Goal: Transaction & Acquisition: Purchase product/service

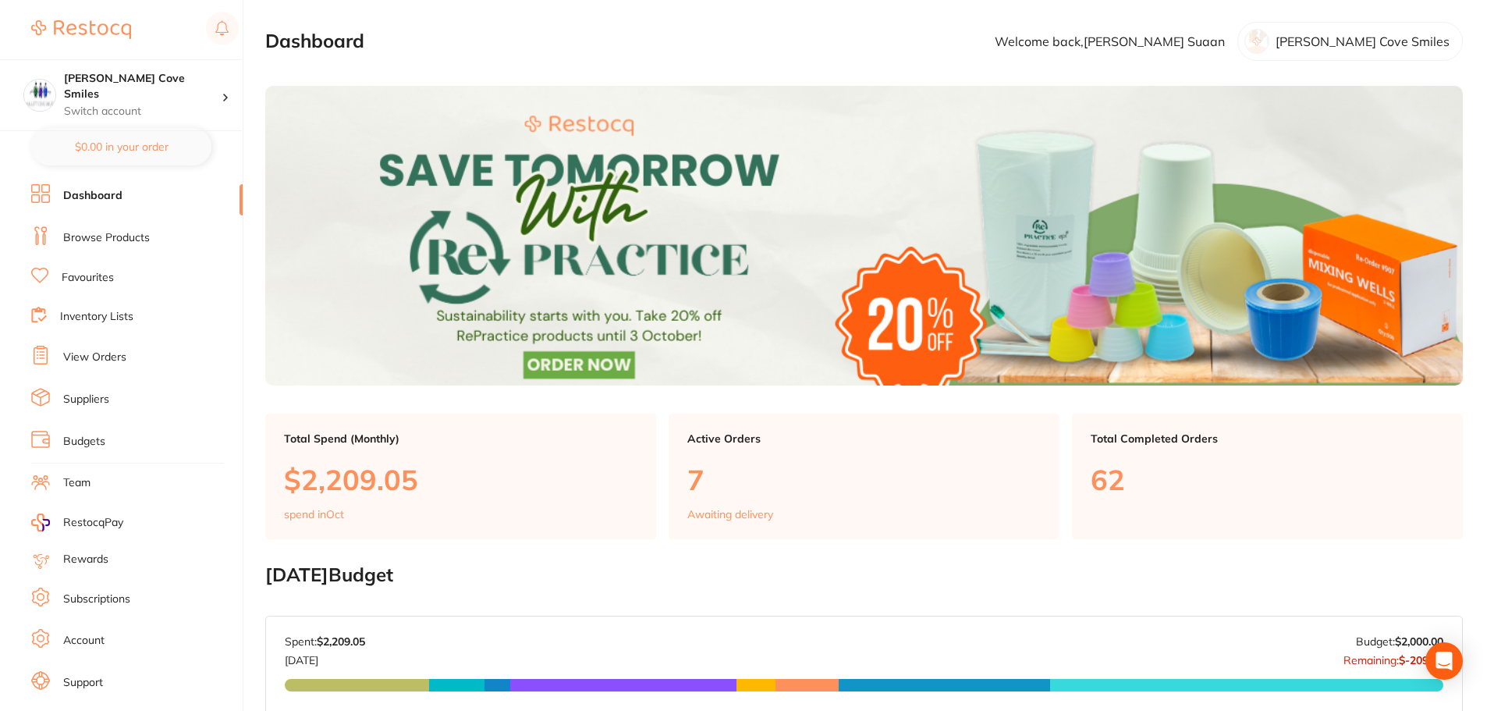
click at [89, 235] on link "Browse Products" at bounding box center [106, 238] width 87 height 16
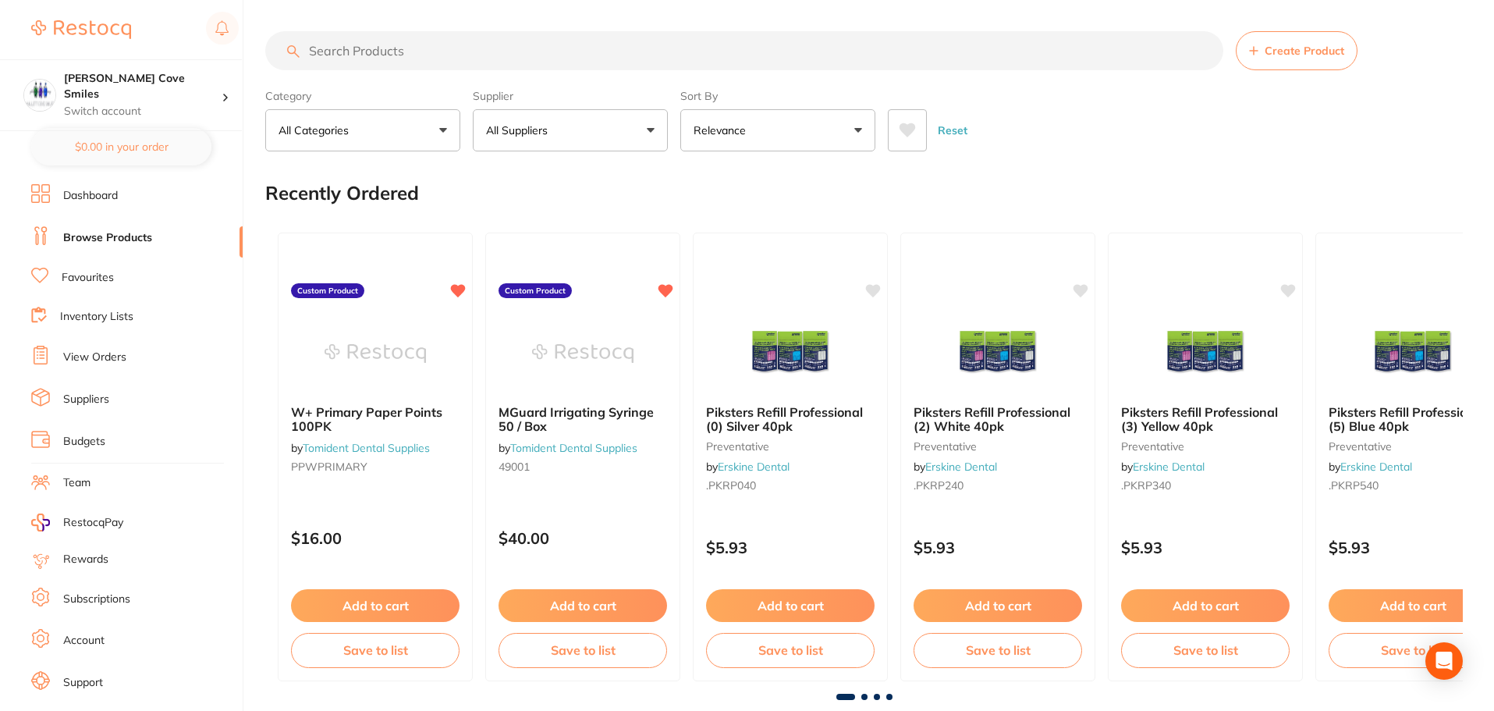
click at [362, 55] on input "search" at bounding box center [744, 50] width 958 height 39
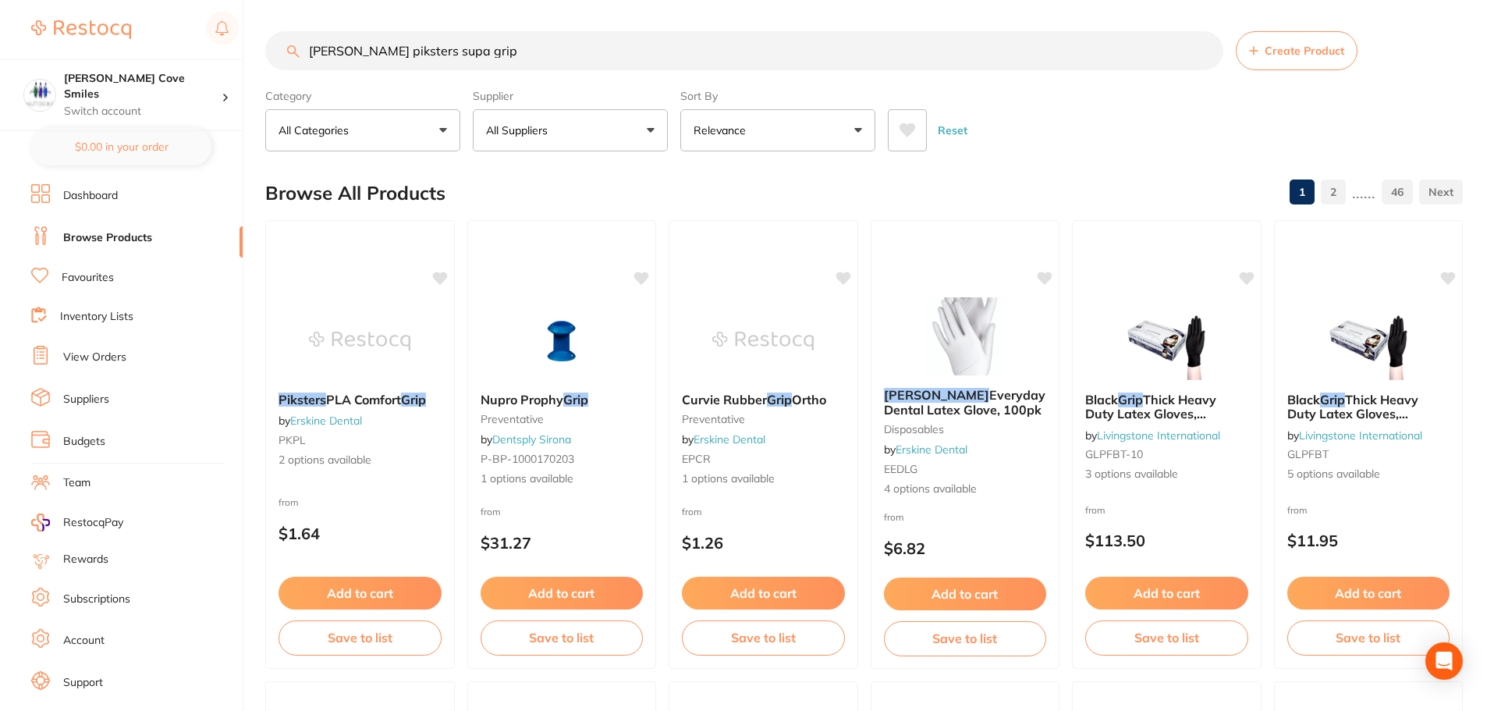
click at [614, 123] on button "All Suppliers" at bounding box center [570, 130] width 195 height 42
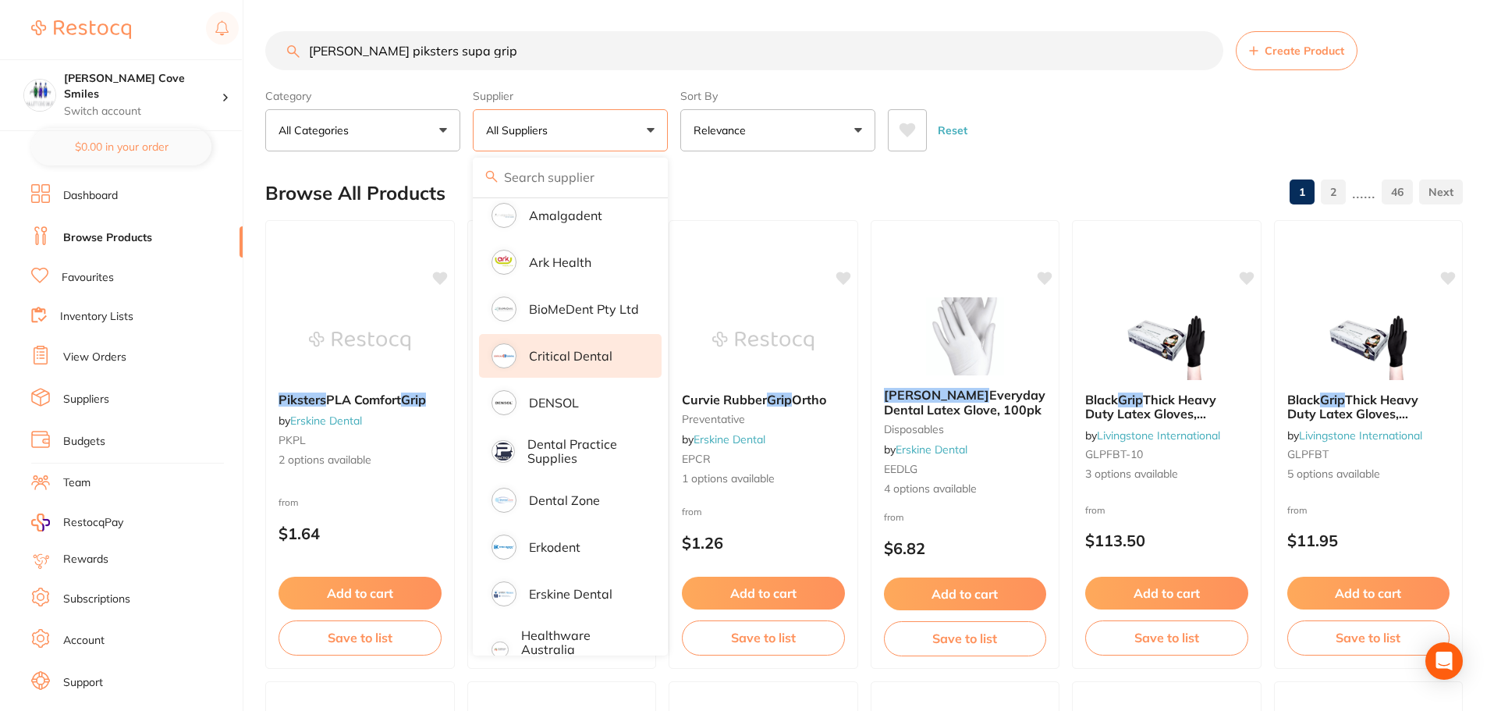
scroll to position [312, 0]
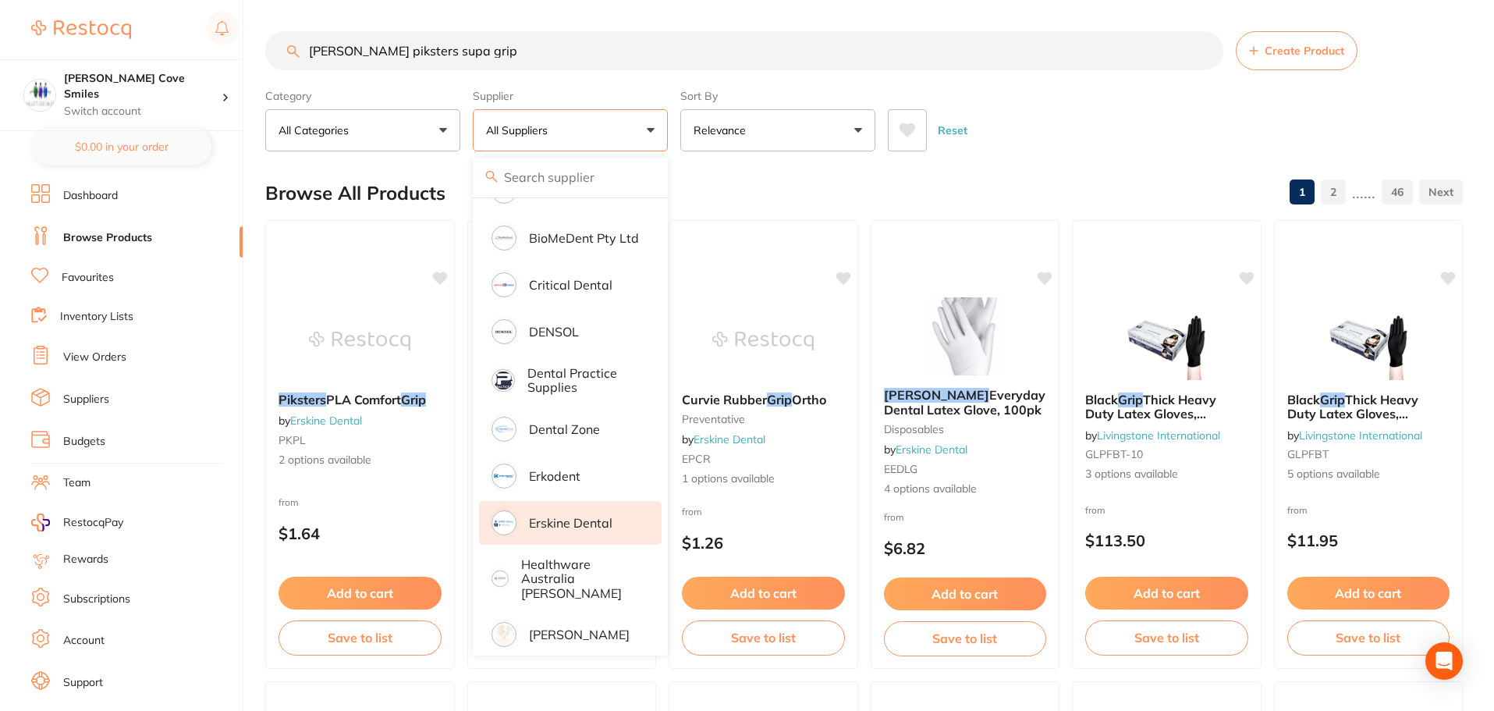
click at [557, 522] on p "Erskine Dental" at bounding box center [570, 523] width 83 height 14
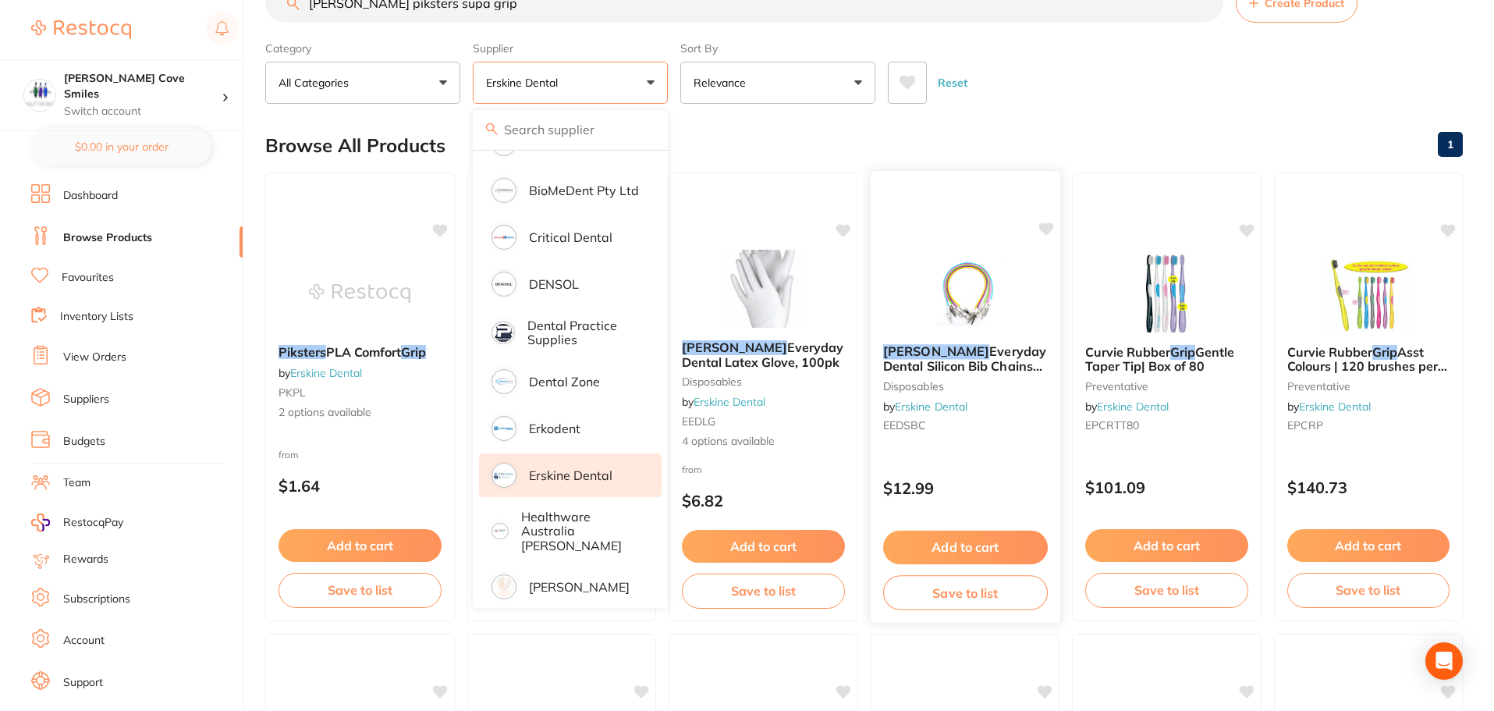
scroll to position [0, 0]
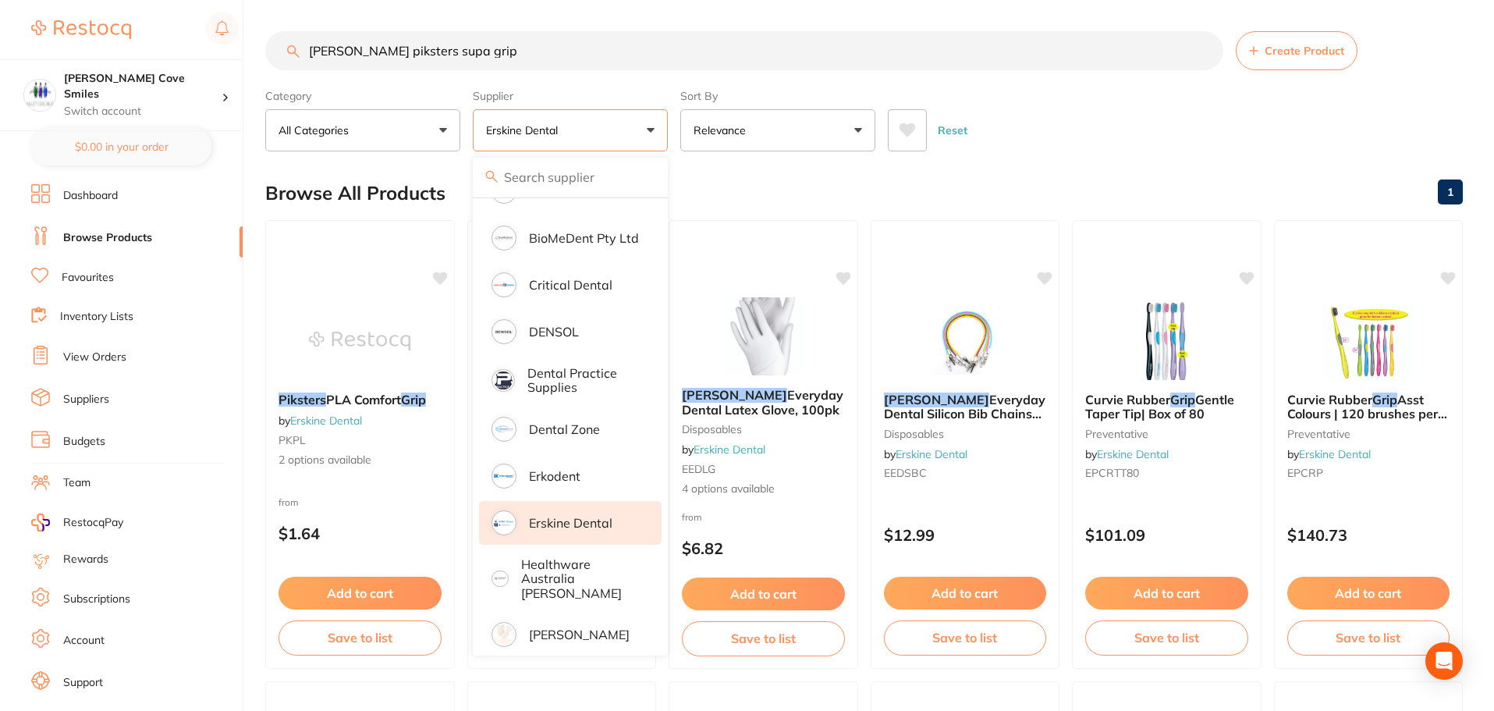
click at [342, 130] on p "All Categories" at bounding box center [317, 131] width 76 height 16
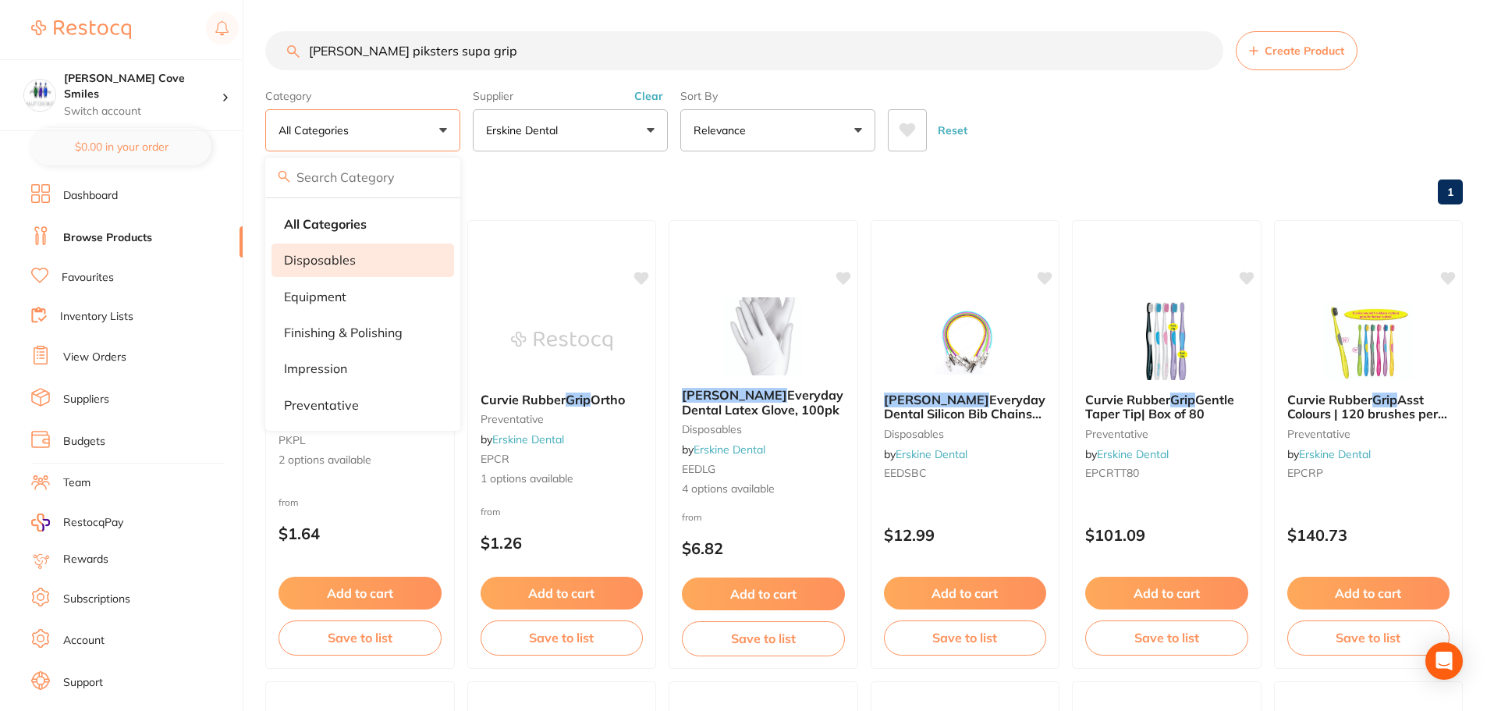
click at [375, 256] on li "disposables" at bounding box center [363, 259] width 183 height 33
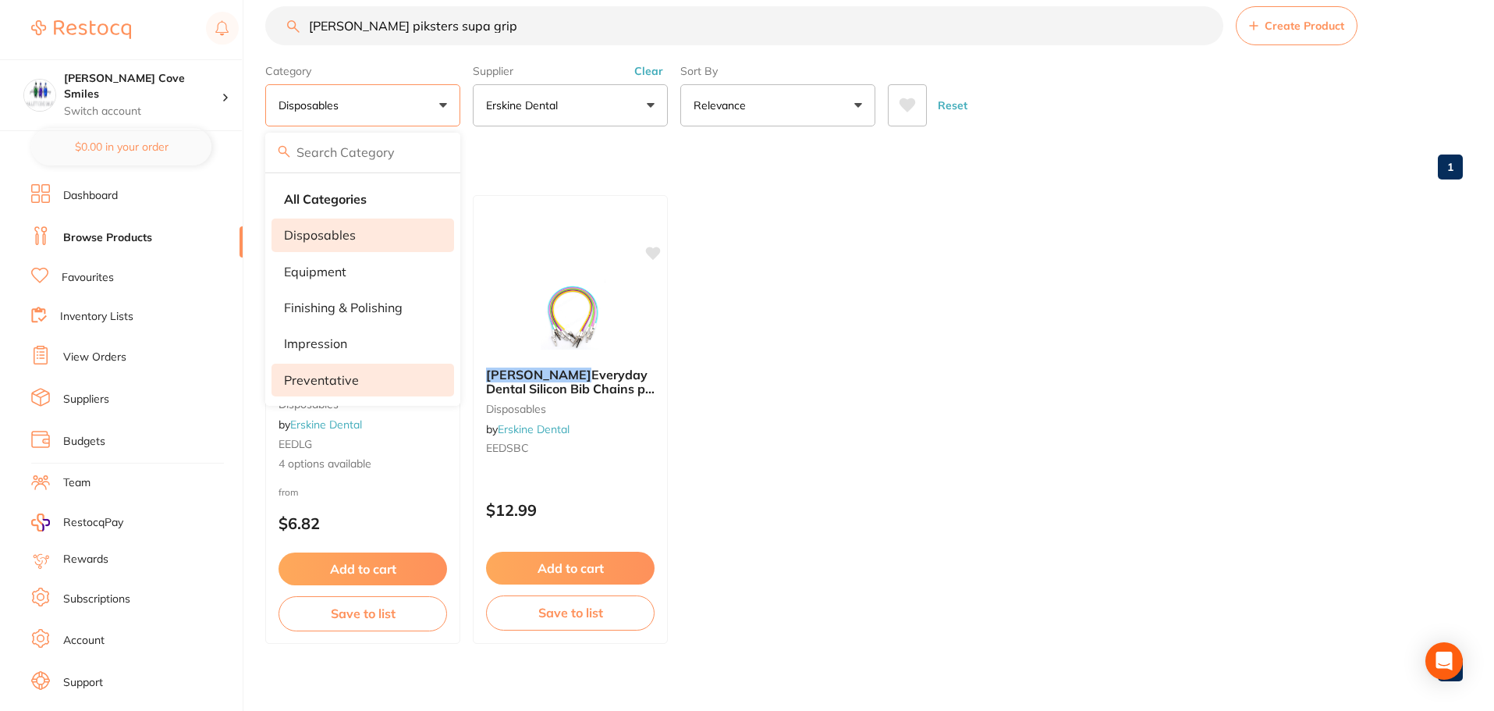
scroll to position [39, 0]
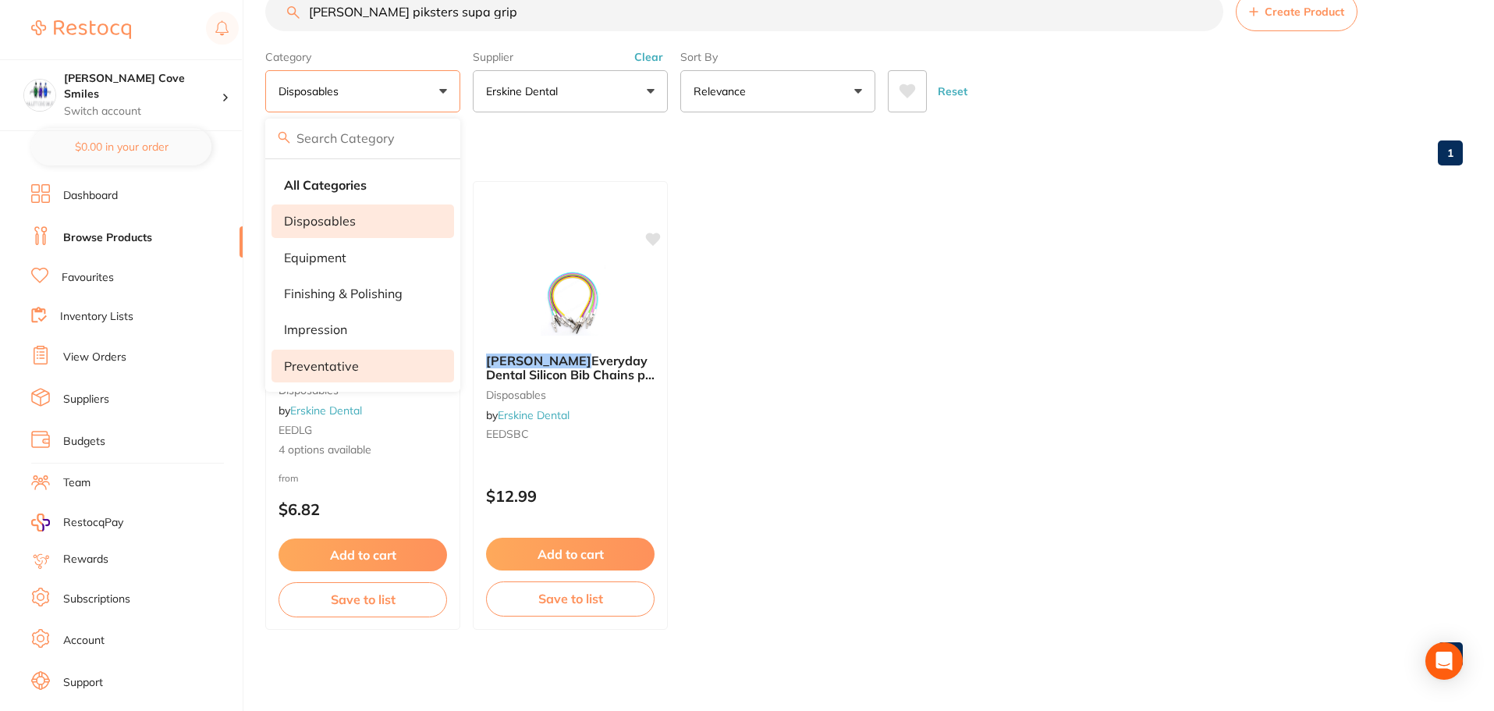
click at [325, 363] on p "preventative" at bounding box center [321, 366] width 75 height 14
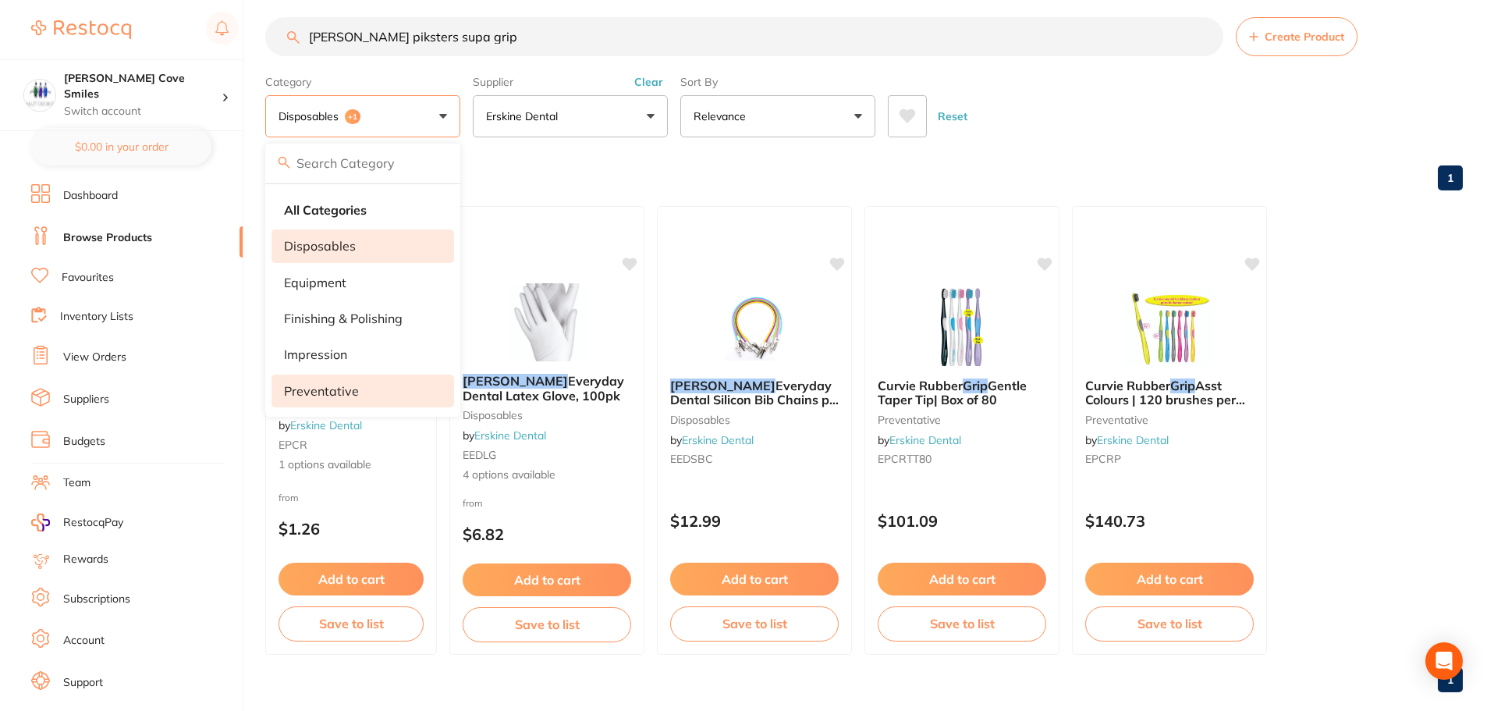
scroll to position [0, 0]
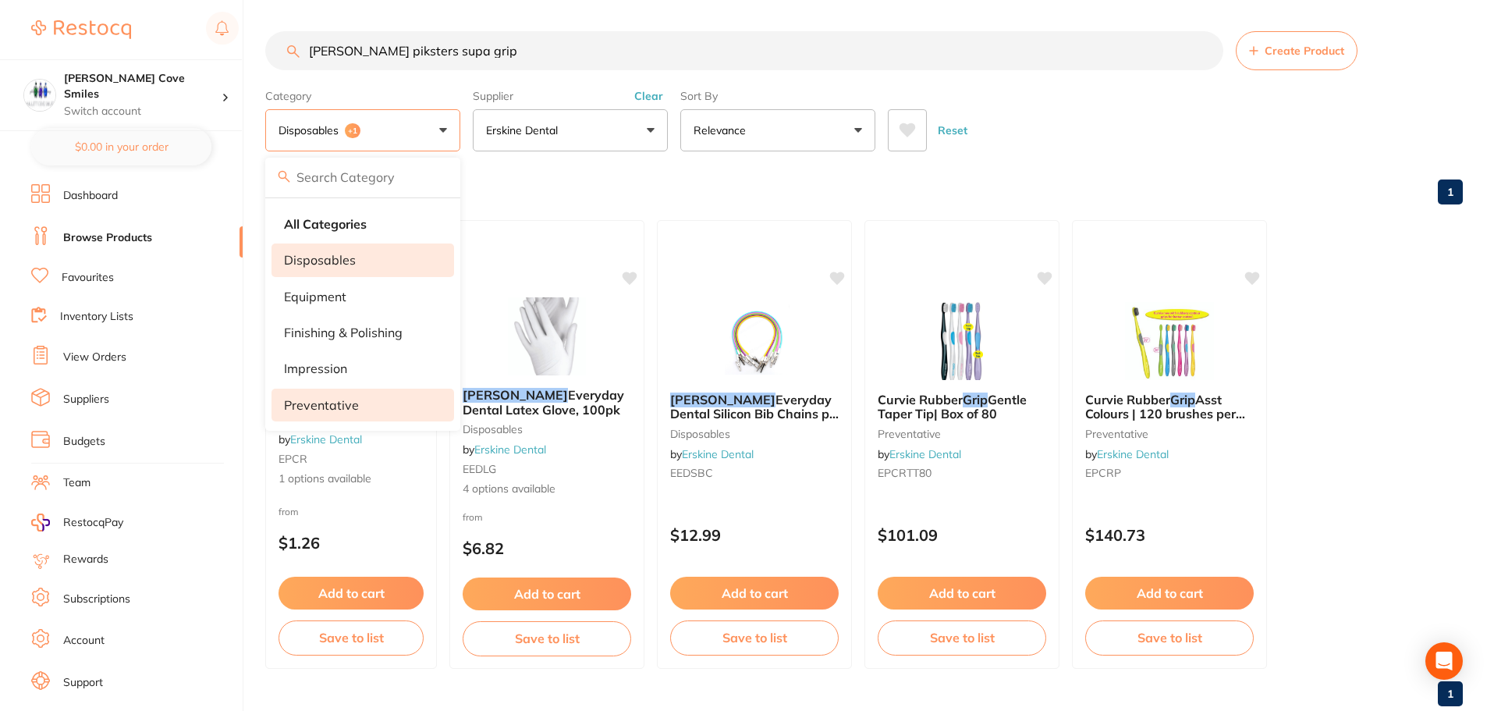
click at [405, 180] on input "search" at bounding box center [362, 177] width 195 height 39
click at [529, 210] on div "Browse All Products 1" at bounding box center [864, 193] width 1198 height 52
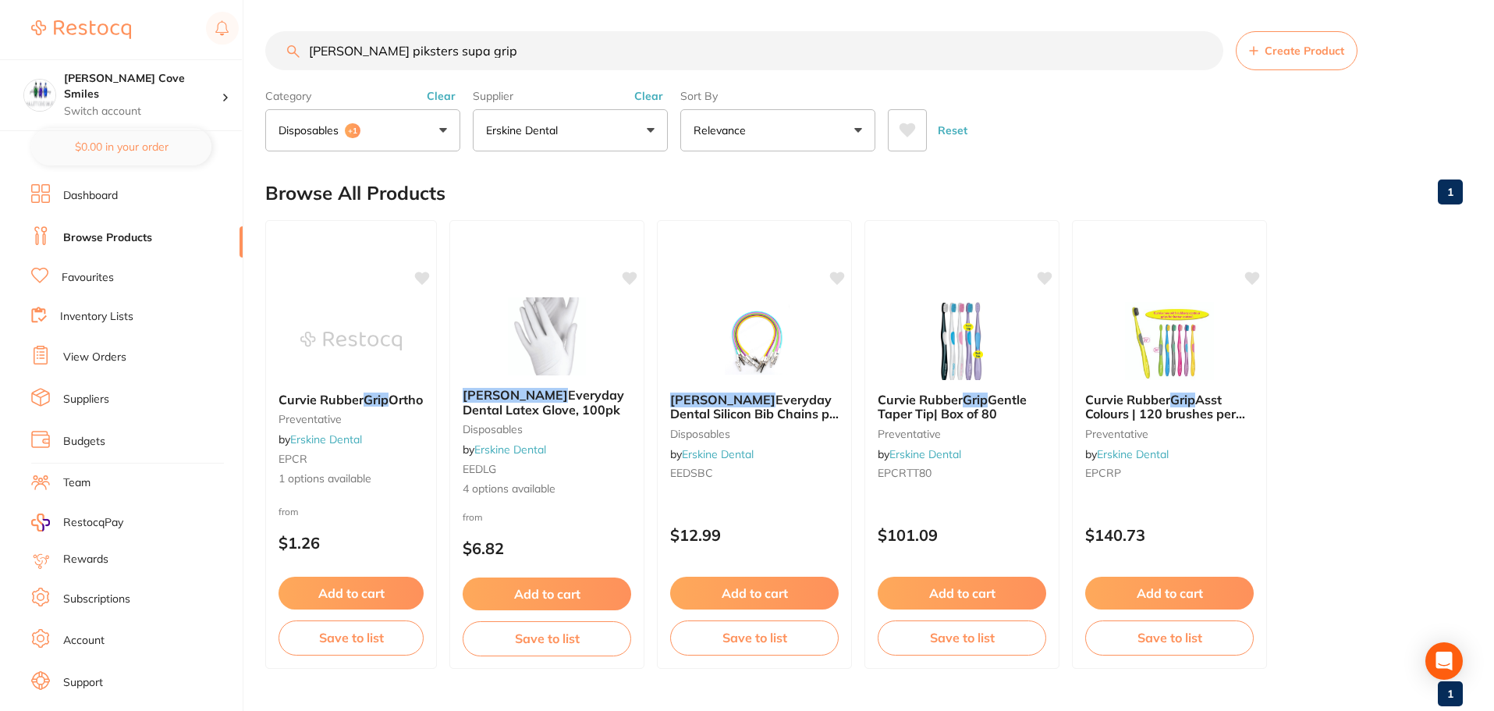
click at [442, 128] on button "disposables +1" at bounding box center [362, 130] width 195 height 42
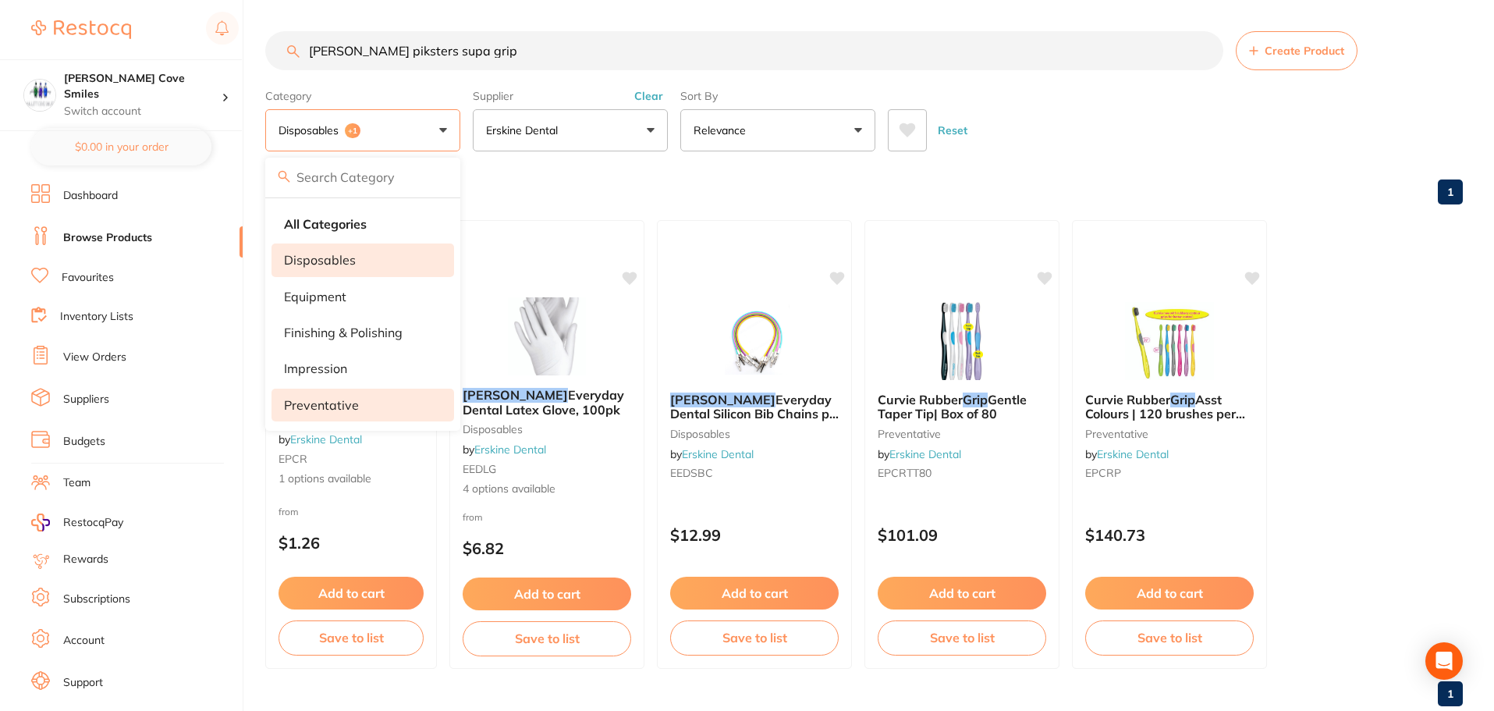
scroll to position [1, 0]
drag, startPoint x: 499, startPoint y: 51, endPoint x: 311, endPoint y: 158, distance: 217.4
click at [241, 136] on div "$1,480.53 [PERSON_NAME] Cove Smiles Switch account [PERSON_NAME] Cove Smiles $0…" at bounding box center [747, 355] width 1494 height 711
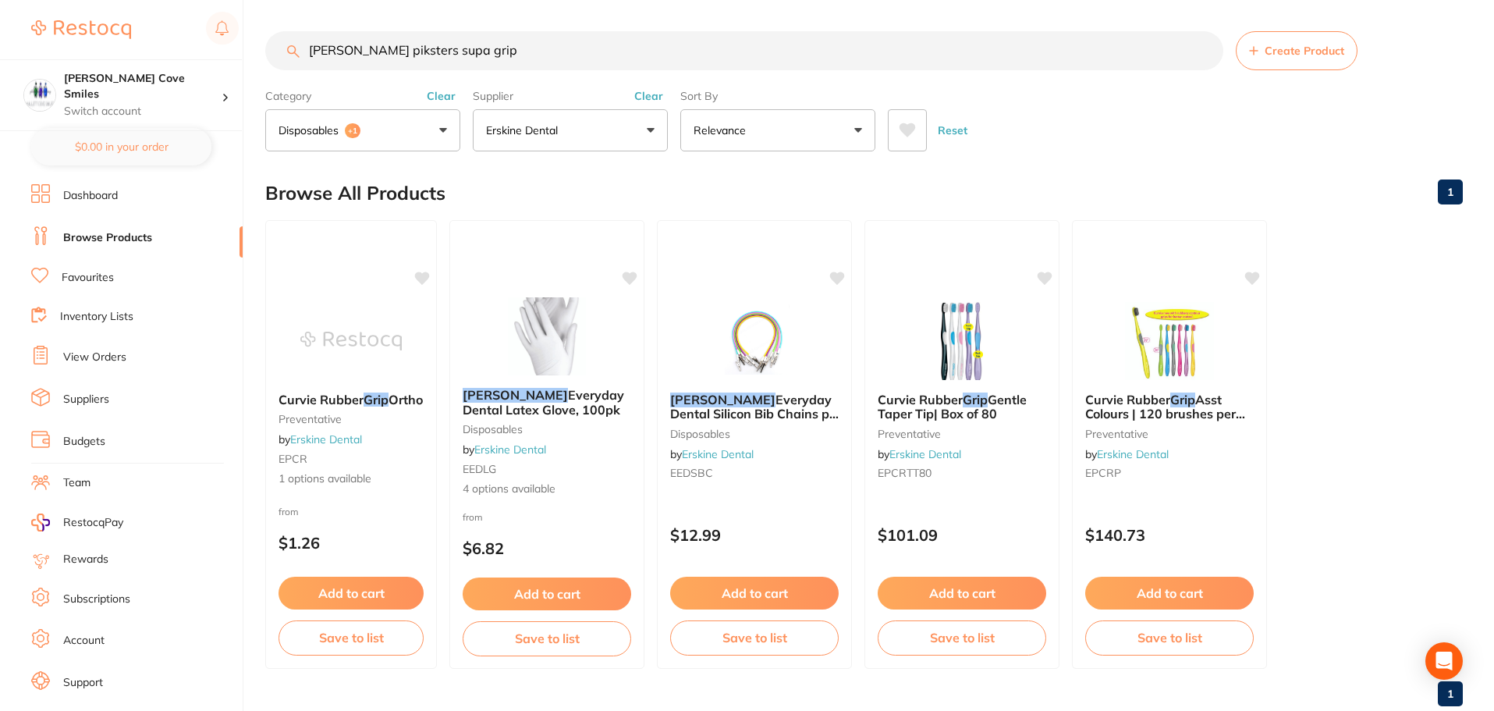
click at [440, 126] on button "disposables +1" at bounding box center [362, 130] width 195 height 42
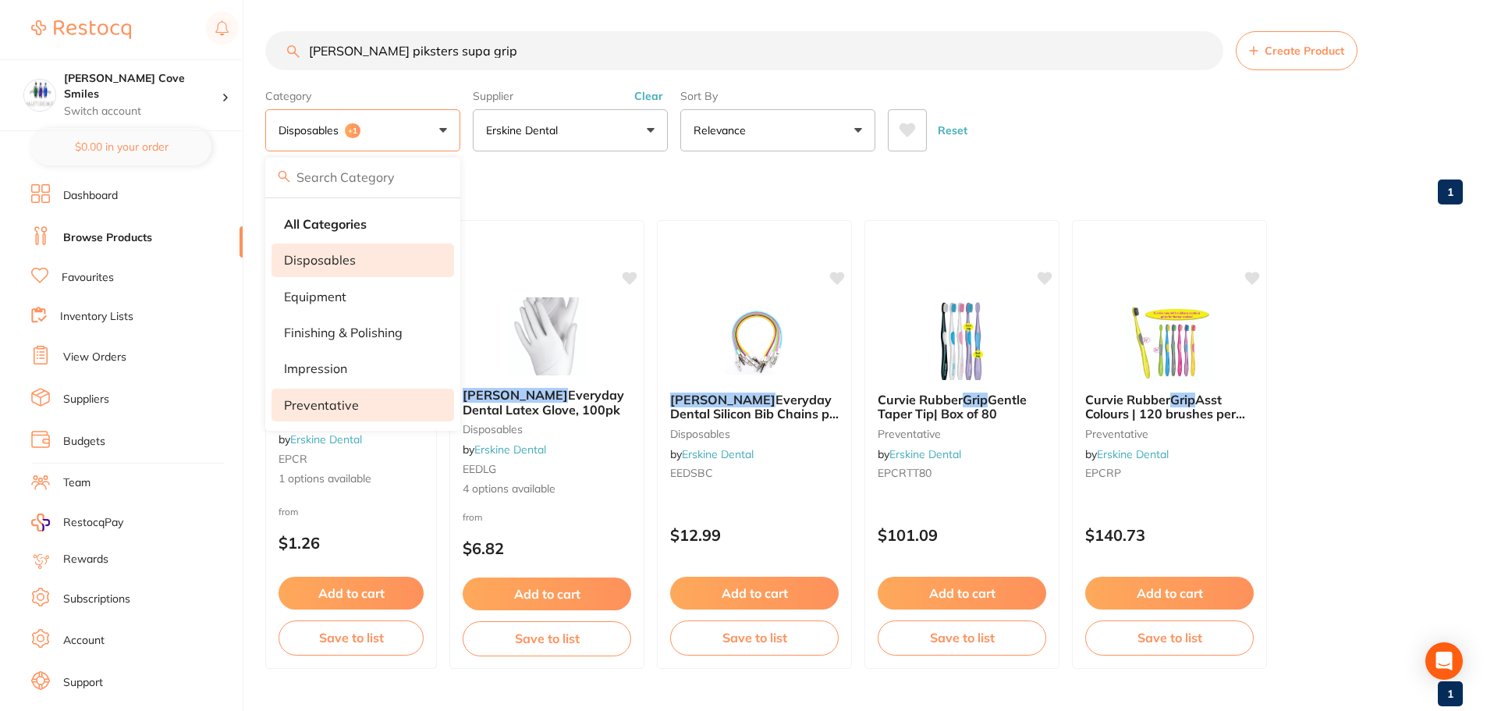
click at [435, 134] on button "disposables +1" at bounding box center [362, 130] width 195 height 42
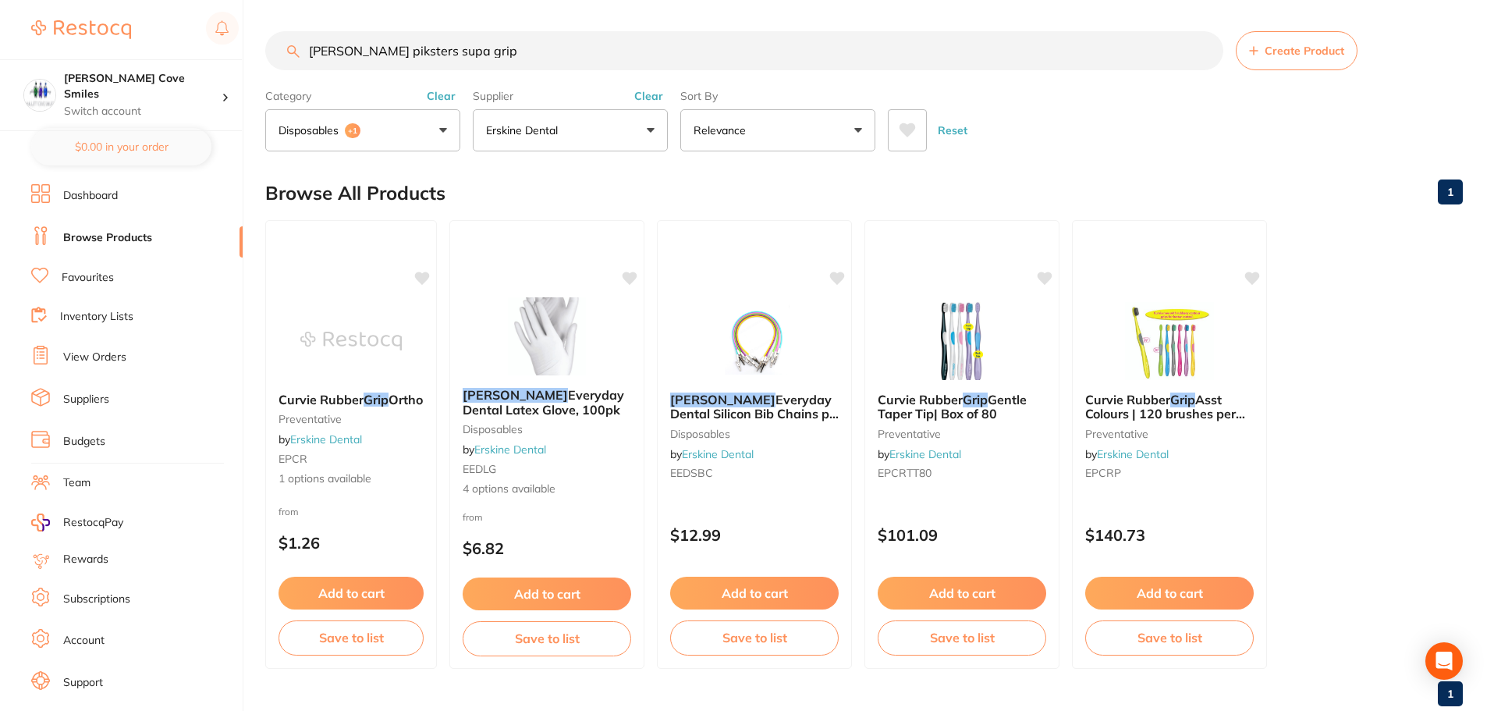
click at [437, 94] on button "Clear" at bounding box center [441, 96] width 38 height 14
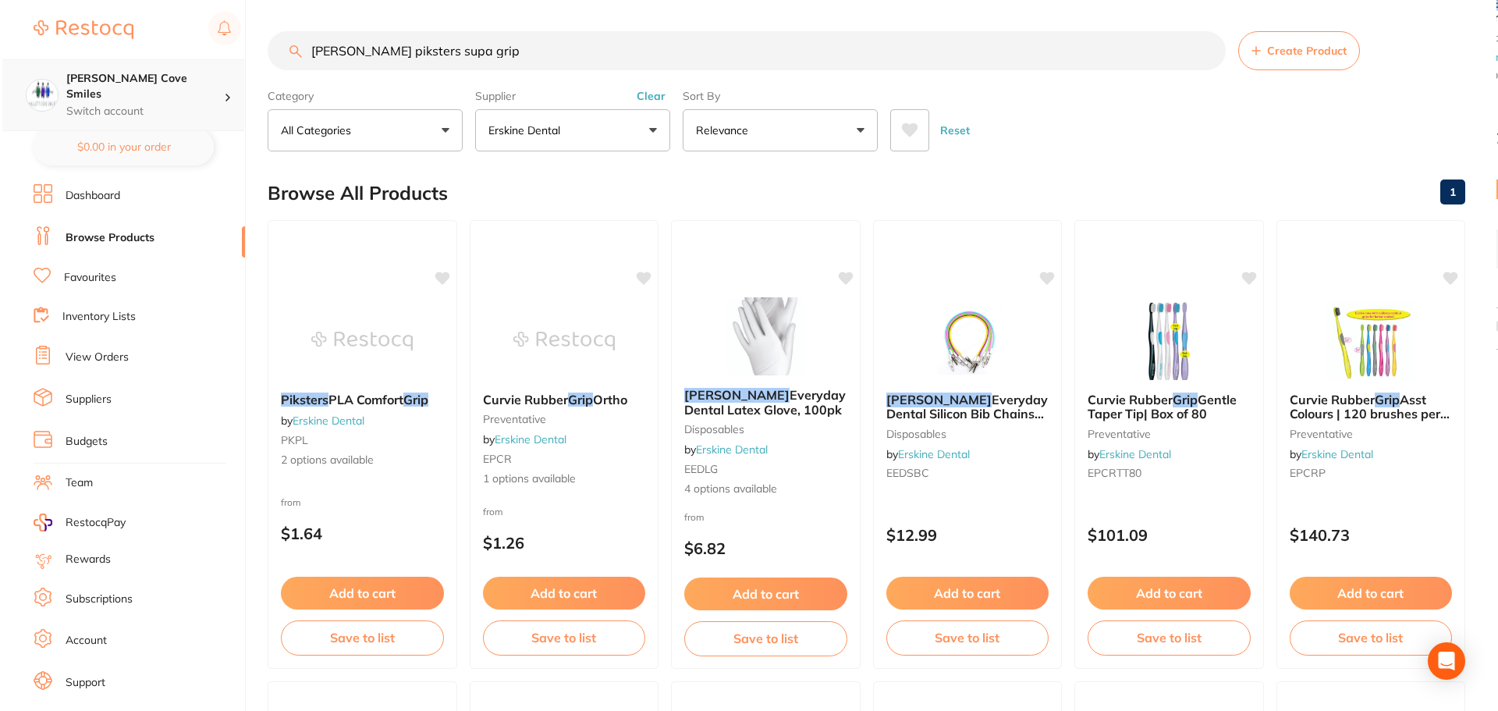
scroll to position [1, 0]
drag, startPoint x: 364, startPoint y: 74, endPoint x: 211, endPoint y: 111, distance: 158.0
click at [211, 111] on div "$1,480.53 [PERSON_NAME] Cove Smiles Switch account [PERSON_NAME] Cove Smiles $0…" at bounding box center [747, 355] width 1494 height 711
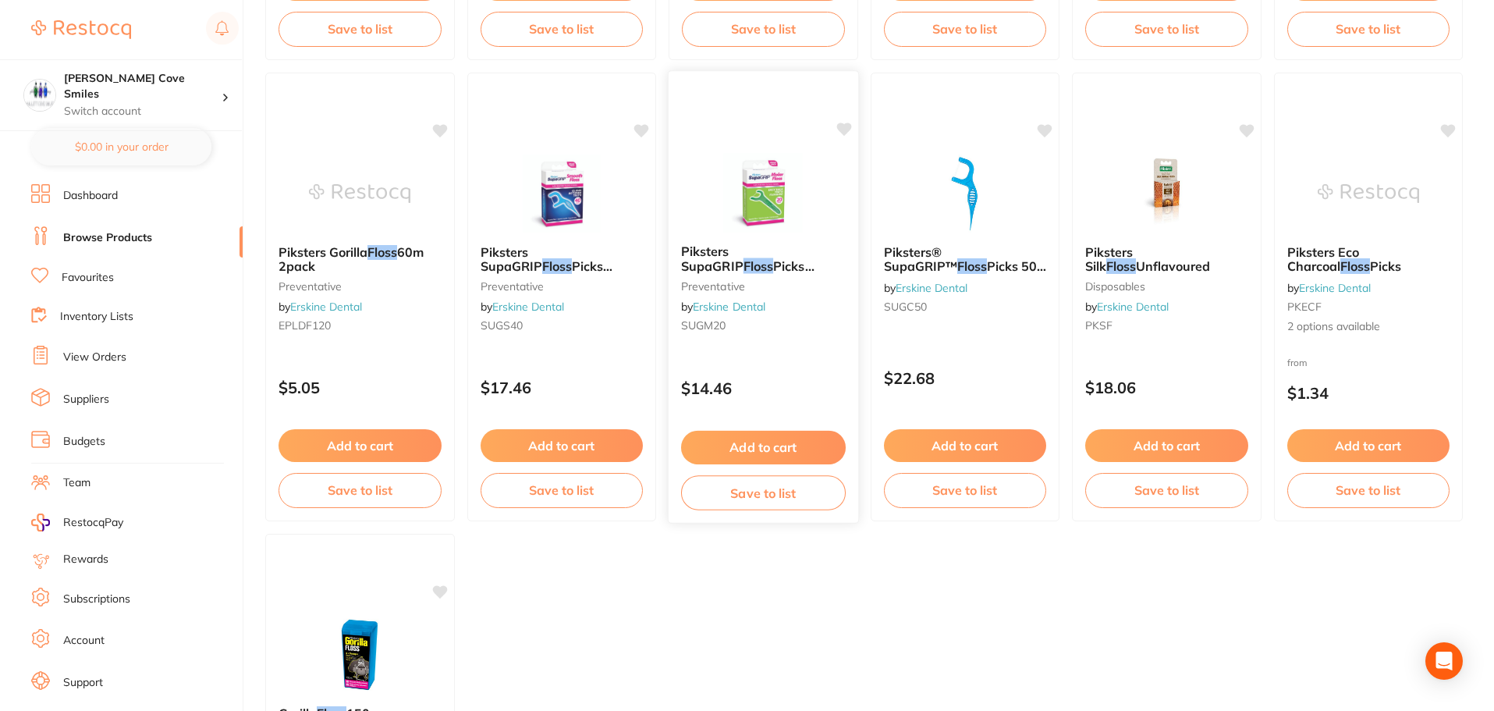
scroll to position [702, 0]
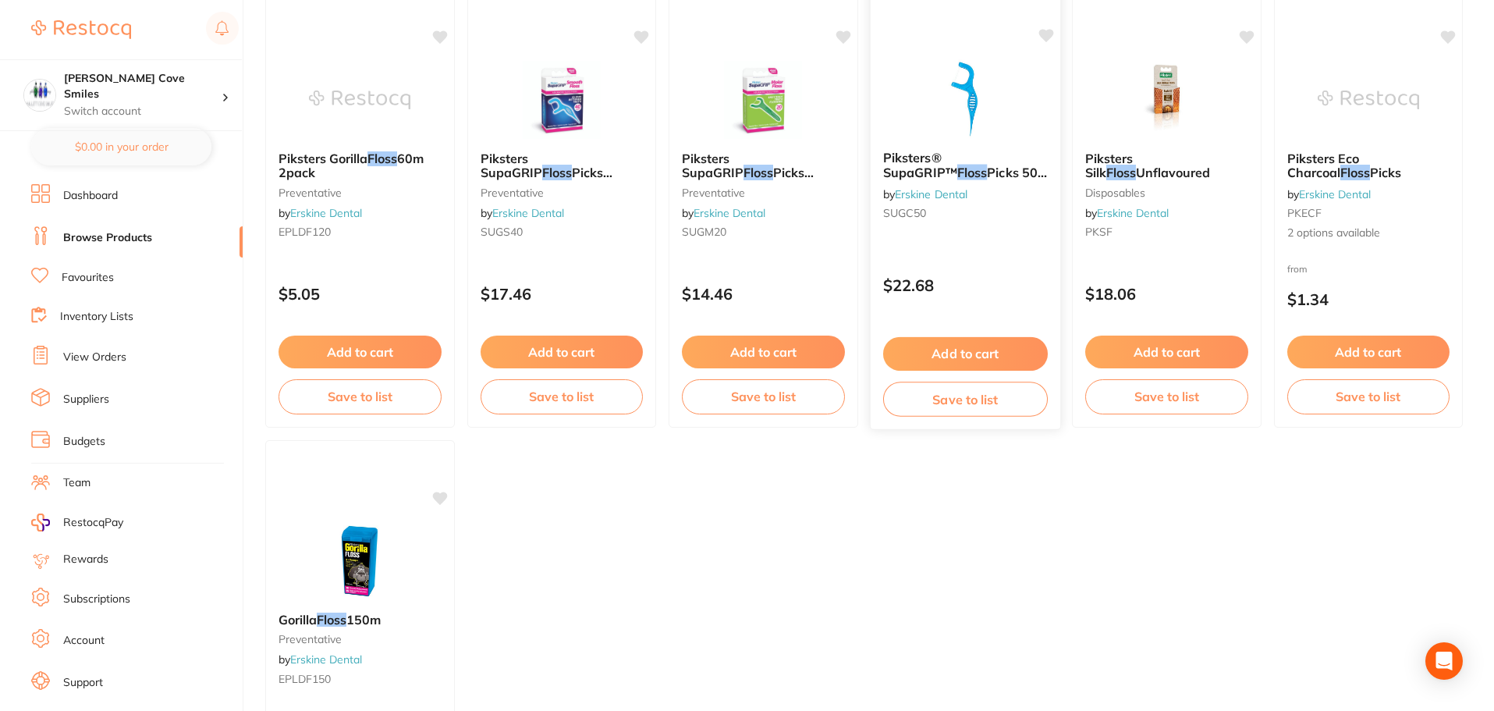
type input "advanced flosser"
click at [957, 159] on span "Piksters® SupaGRIP™" at bounding box center [920, 165] width 74 height 30
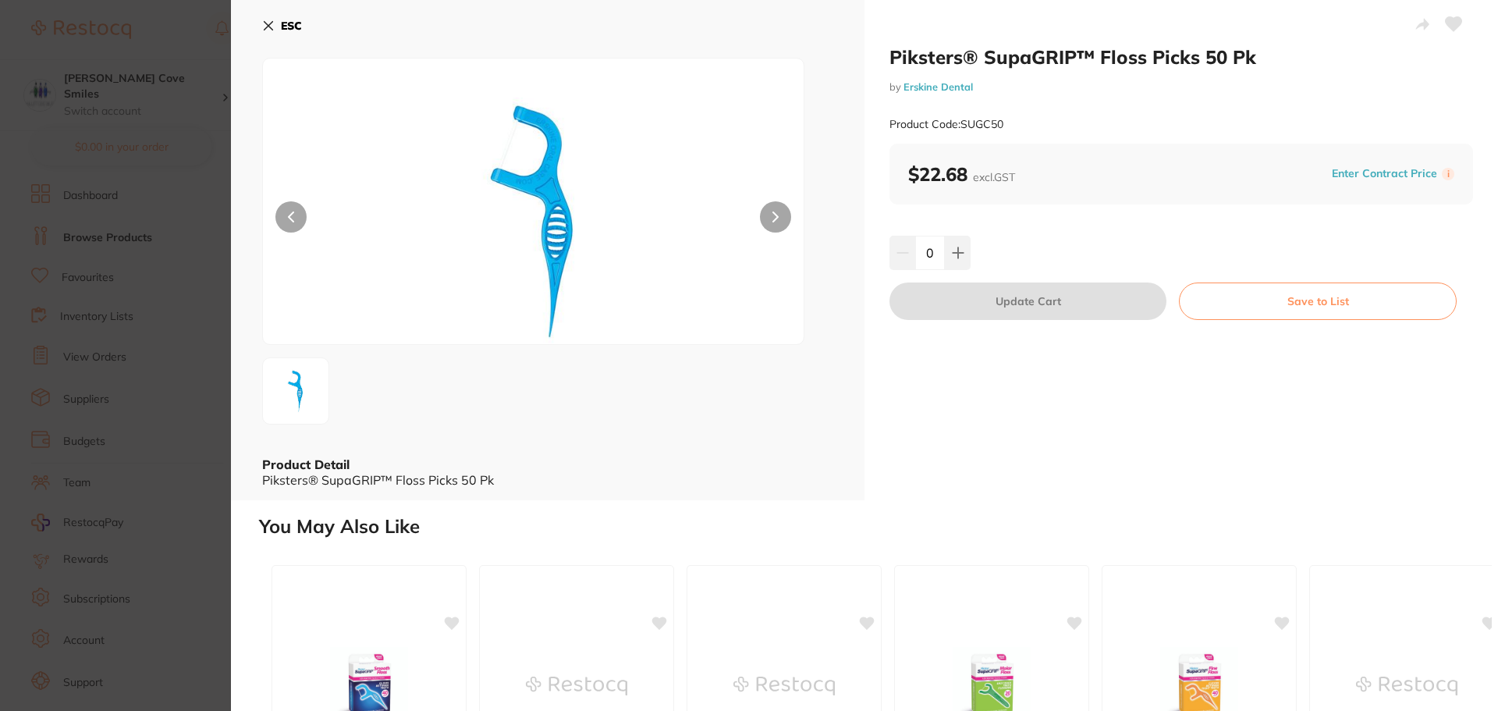
click at [772, 213] on icon at bounding box center [775, 216] width 6 height 11
